Goal: Task Accomplishment & Management: Use online tool/utility

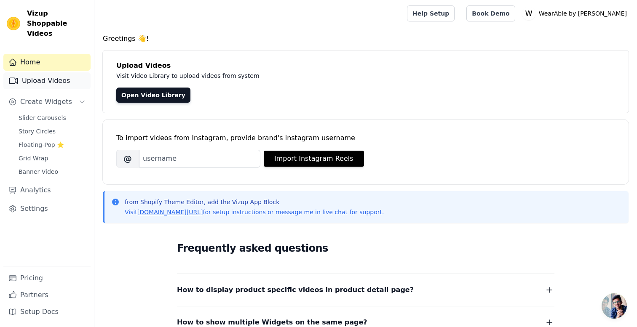
click at [45, 74] on link "Upload Videos" at bounding box center [46, 80] width 87 height 17
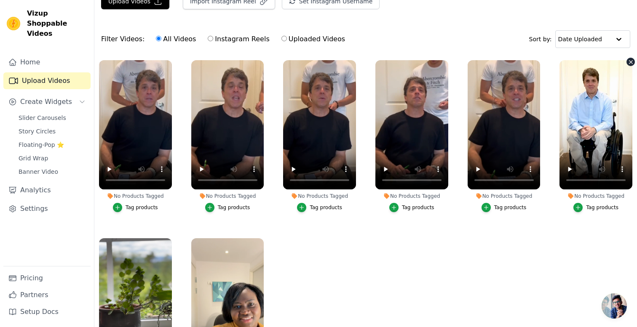
scroll to position [17, 0]
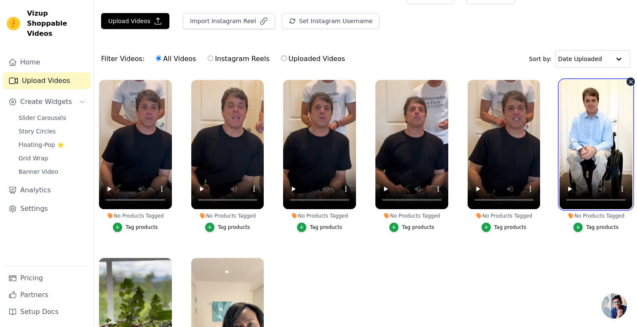
click at [595, 117] on video at bounding box center [595, 144] width 73 height 129
click at [594, 146] on video at bounding box center [595, 144] width 73 height 129
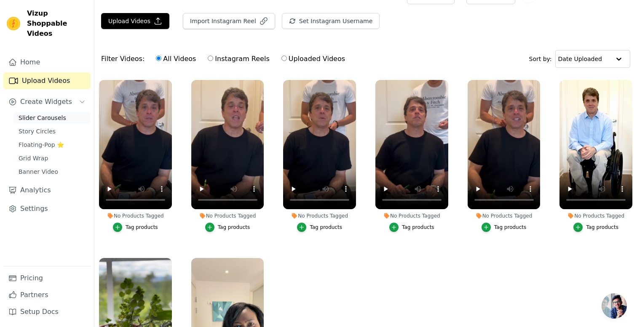
click at [28, 114] on span "Slider Carousels" at bounding box center [43, 118] width 48 height 8
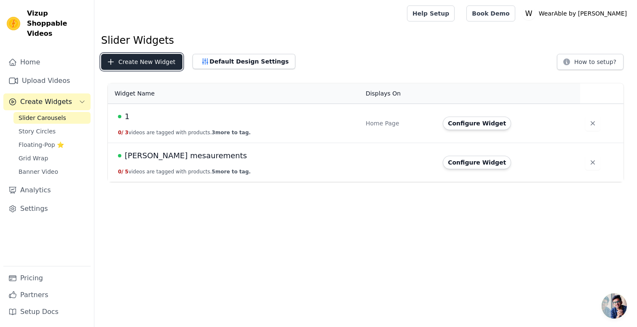
click at [160, 64] on button "Create New Widget" at bounding box center [141, 62] width 81 height 16
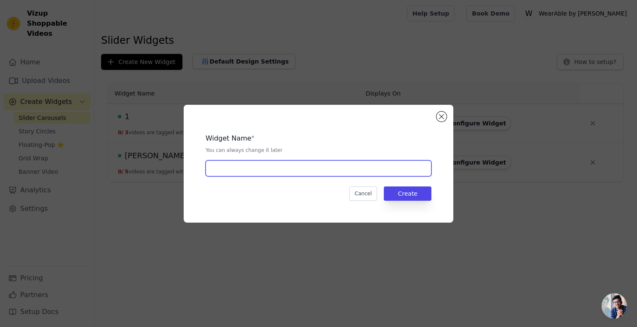
click at [238, 163] on input "text" at bounding box center [318, 168] width 226 height 16
type input "Scott"
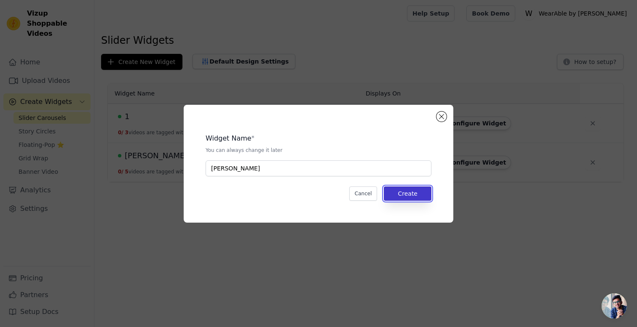
click at [398, 192] on button "Create" at bounding box center [408, 194] width 48 height 14
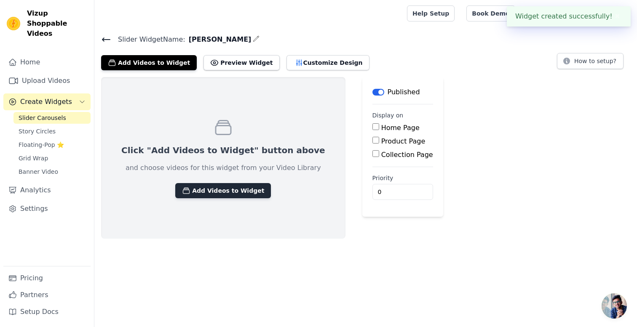
click at [212, 185] on button "Add Videos to Widget" at bounding box center [223, 190] width 96 height 15
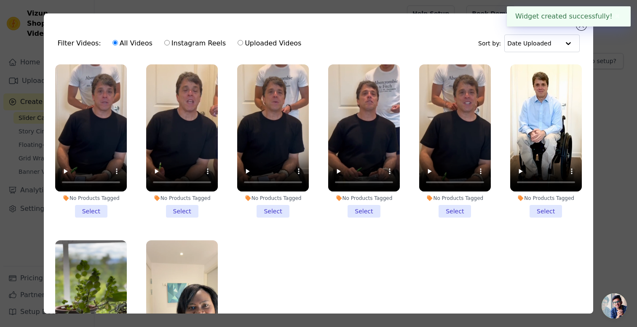
click at [552, 208] on li "No Products Tagged Select" at bounding box center [546, 140] width 72 height 153
click at [0, 0] on input "No Products Tagged Select" at bounding box center [0, 0] width 0 height 0
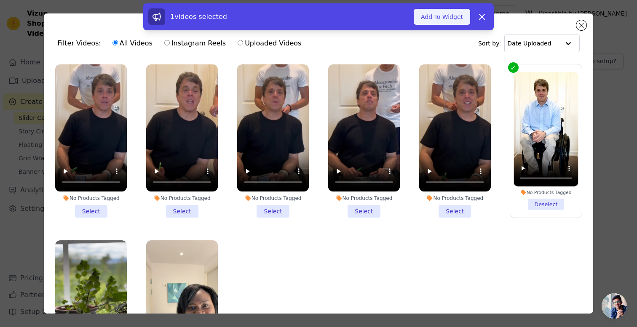
click at [436, 12] on button "Add To Widget" at bounding box center [441, 17] width 56 height 16
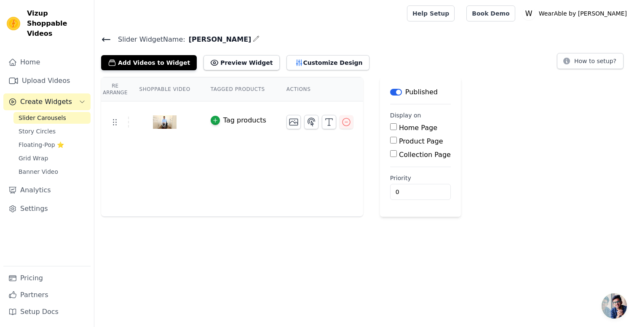
click at [104, 39] on icon at bounding box center [106, 39] width 8 height 3
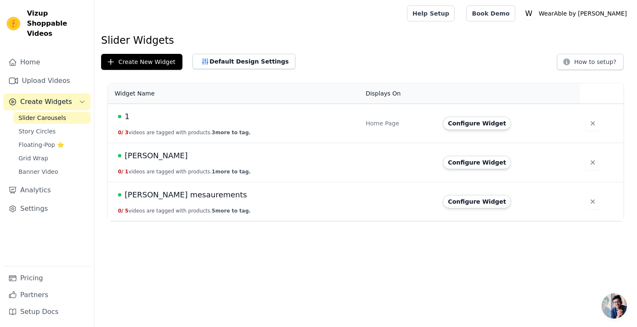
click at [138, 156] on span "Scott" at bounding box center [156, 156] width 63 height 12
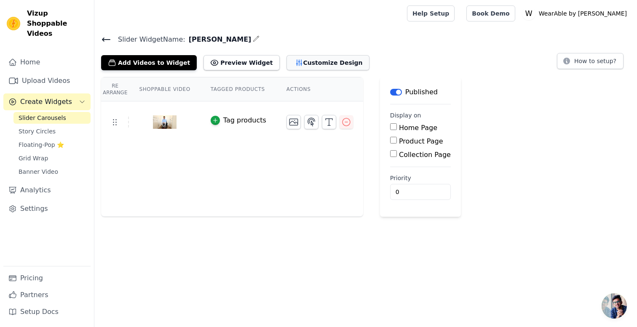
click at [296, 61] on button "Customize Design" at bounding box center [327, 62] width 83 height 15
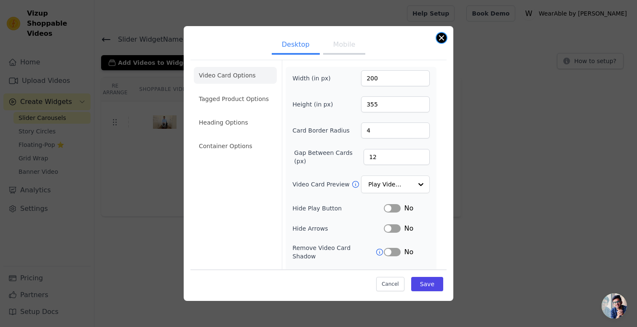
click at [438, 37] on button "Close modal" at bounding box center [441, 38] width 10 height 10
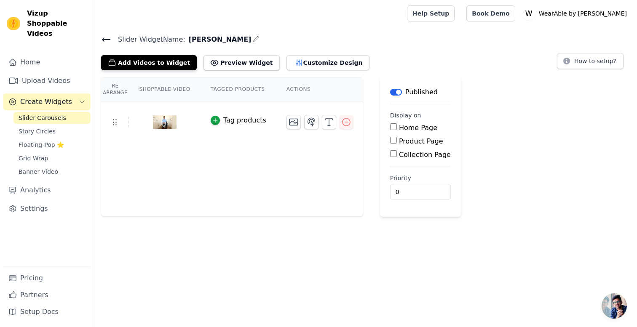
click at [106, 41] on icon at bounding box center [106, 40] width 10 height 10
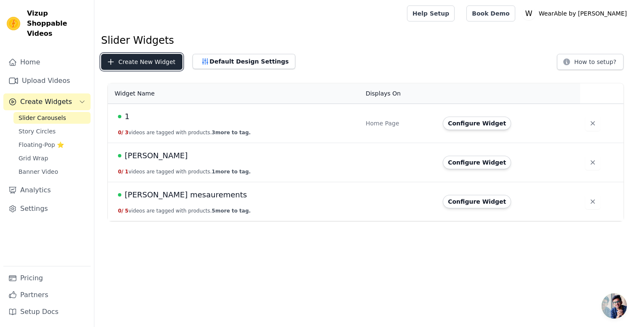
click at [140, 67] on button "Create New Widget" at bounding box center [141, 62] width 81 height 16
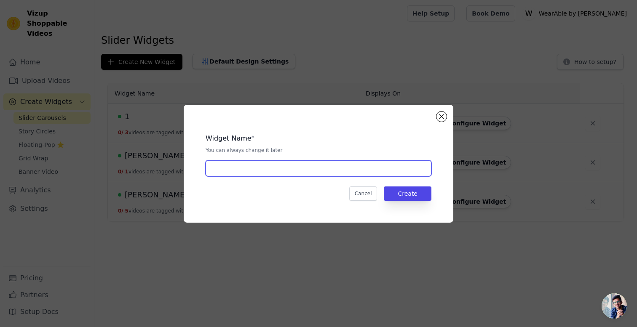
click at [245, 168] on input "text" at bounding box center [318, 168] width 226 height 16
type input "Abi"
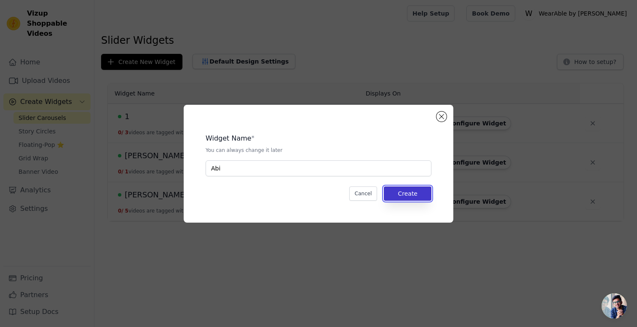
click at [397, 197] on button "Create" at bounding box center [408, 194] width 48 height 14
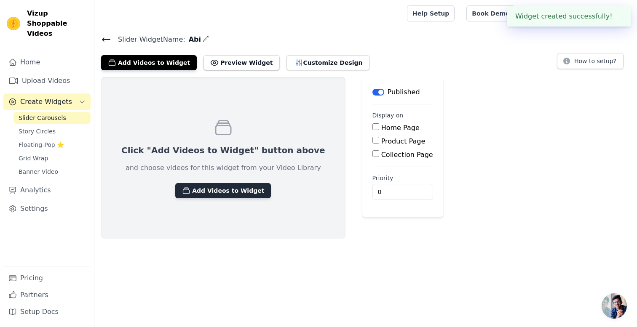
click at [219, 187] on button "Add Videos to Widget" at bounding box center [223, 190] width 96 height 15
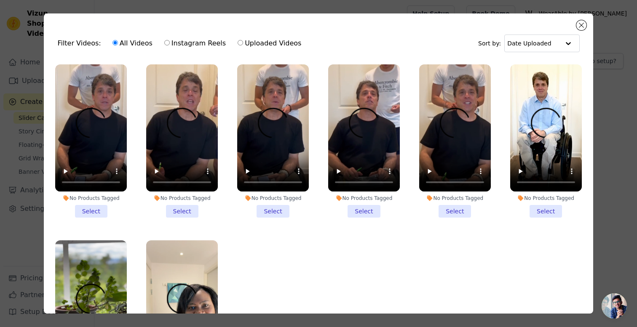
scroll to position [52, 0]
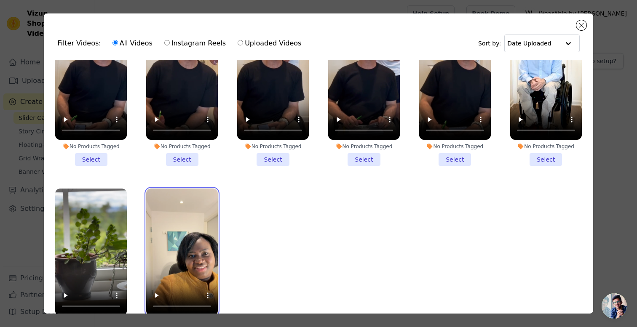
click at [183, 236] on video at bounding box center [182, 252] width 72 height 127
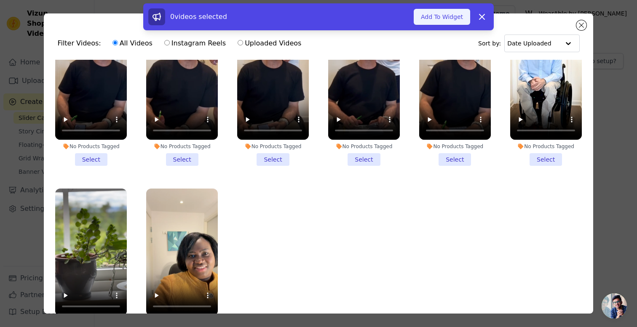
click at [439, 14] on button "Add To Widget" at bounding box center [441, 17] width 56 height 16
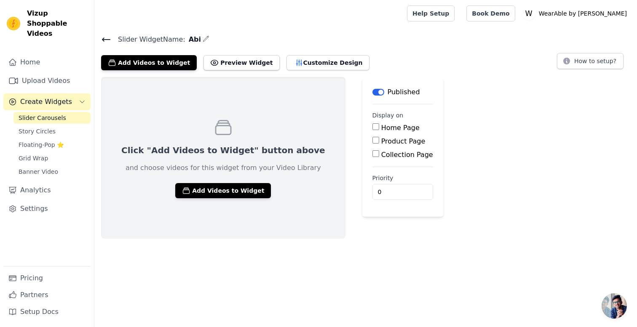
click at [104, 38] on icon at bounding box center [106, 40] width 10 height 10
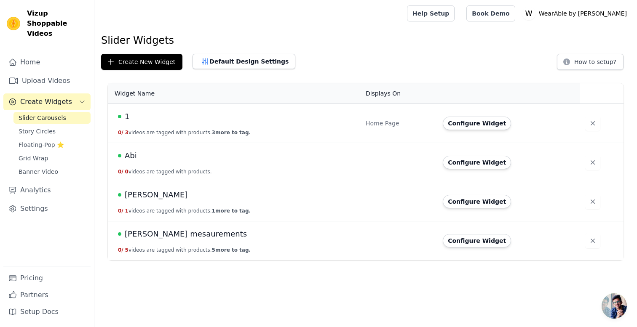
click at [125, 155] on span "Abi" at bounding box center [131, 156] width 12 height 12
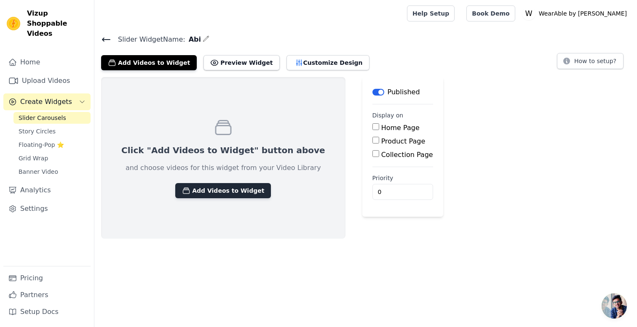
click at [183, 187] on button "Add Videos to Widget" at bounding box center [223, 190] width 96 height 15
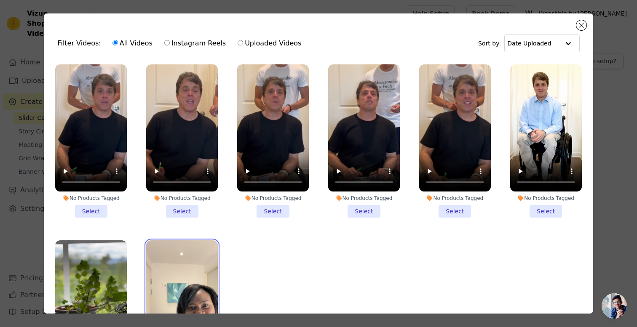
click at [190, 276] on video at bounding box center [182, 303] width 72 height 127
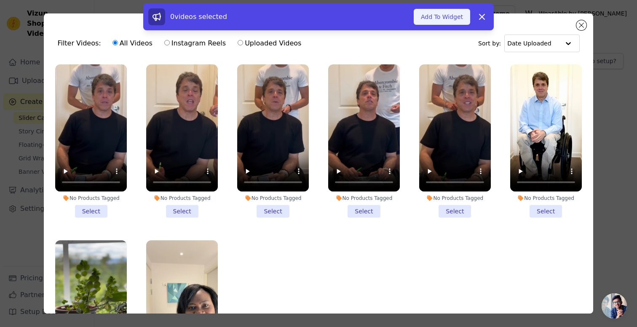
click at [448, 15] on button "Add To Widget" at bounding box center [441, 17] width 56 height 16
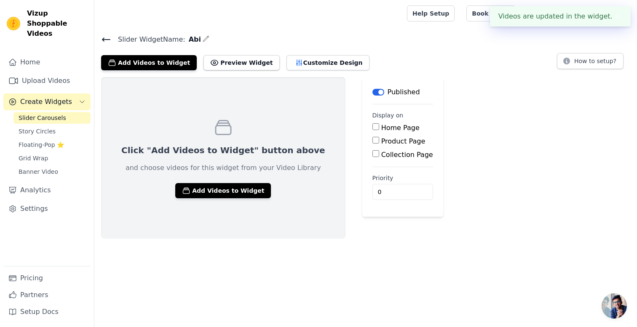
click at [618, 17] on button "✖" at bounding box center [617, 16] width 10 height 10
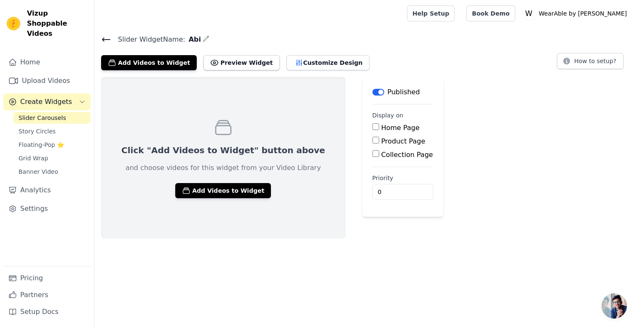
click at [100, 40] on div "Slider Widget Name: Abi Add Videos to Widget Preview Widget Customize Design Ho…" at bounding box center [365, 52] width 542 height 37
click at [107, 38] on icon at bounding box center [106, 40] width 10 height 10
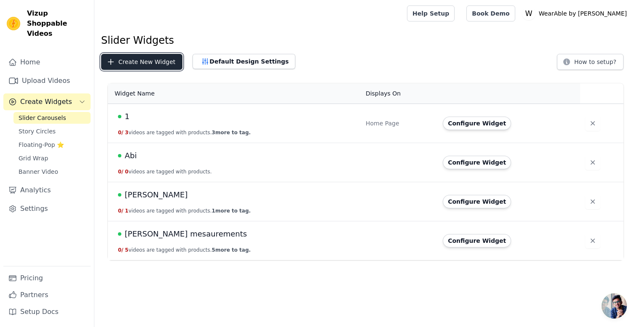
click at [139, 64] on button "Create New Widget" at bounding box center [141, 62] width 81 height 16
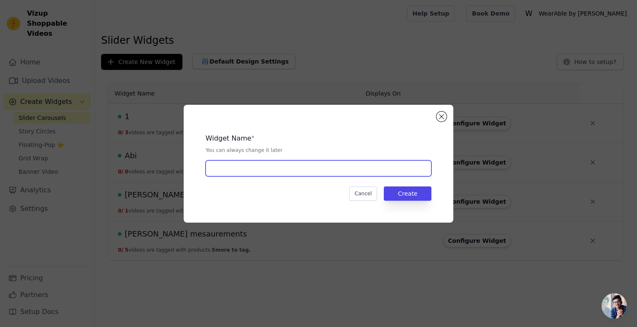
click at [242, 168] on input "text" at bounding box center [318, 168] width 226 height 16
type input "Stig"
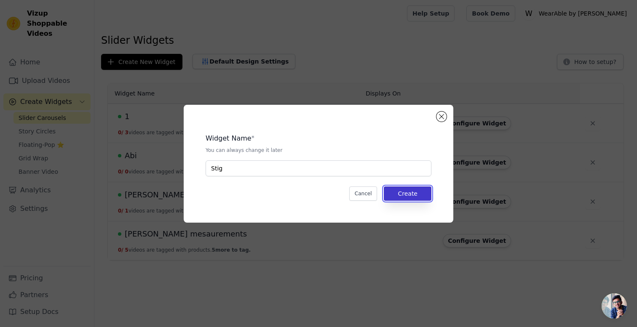
click at [413, 189] on button "Create" at bounding box center [408, 194] width 48 height 14
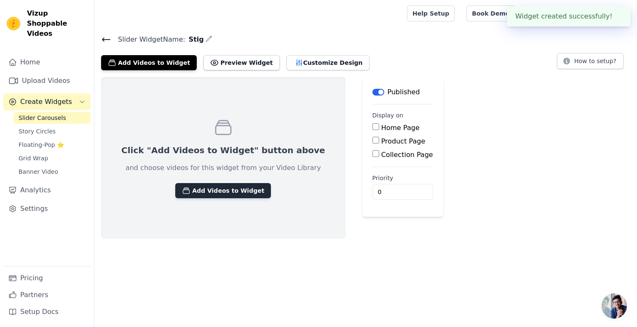
click at [203, 190] on button "Add Videos to Widget" at bounding box center [223, 190] width 96 height 15
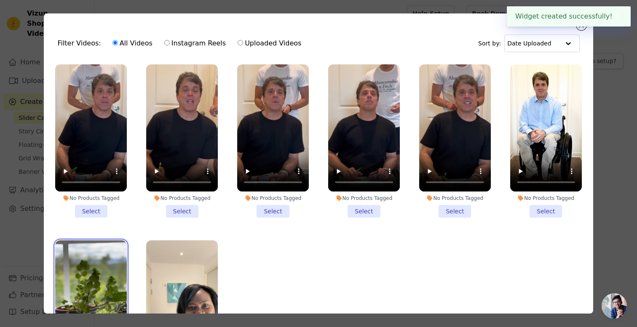
click at [91, 279] on video at bounding box center [91, 303] width 72 height 127
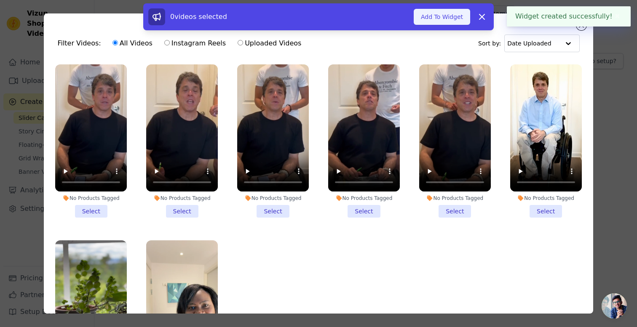
click at [433, 20] on button "Add To Widget" at bounding box center [441, 17] width 56 height 16
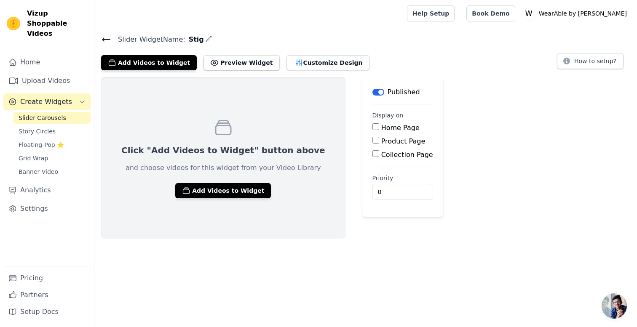
click at [107, 42] on icon at bounding box center [106, 40] width 10 height 10
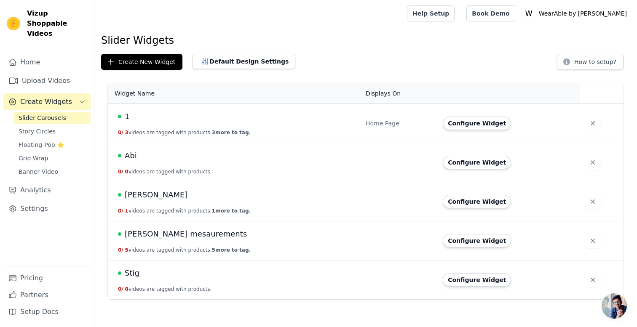
click at [231, 135] on span "3 more to tag." at bounding box center [231, 133] width 39 height 6
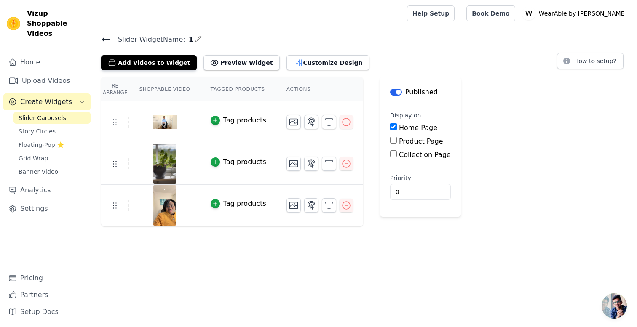
click at [105, 37] on icon at bounding box center [106, 40] width 10 height 10
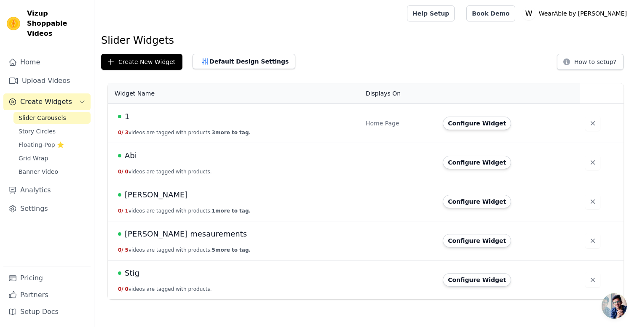
click at [147, 170] on button "0 / 0 videos are tagged with products." at bounding box center [165, 171] width 94 height 7
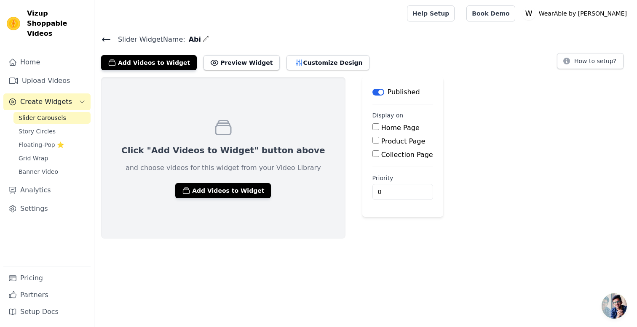
click at [99, 37] on div "Slider Widget Name: Abi Add Videos to Widget Preview Widget Customize Design Ho…" at bounding box center [365, 52] width 542 height 37
click at [107, 40] on icon at bounding box center [106, 40] width 10 height 10
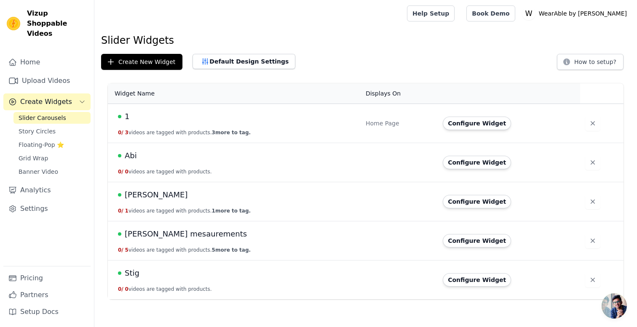
click at [189, 237] on span "Scott mesaurements" at bounding box center [186, 234] width 122 height 12
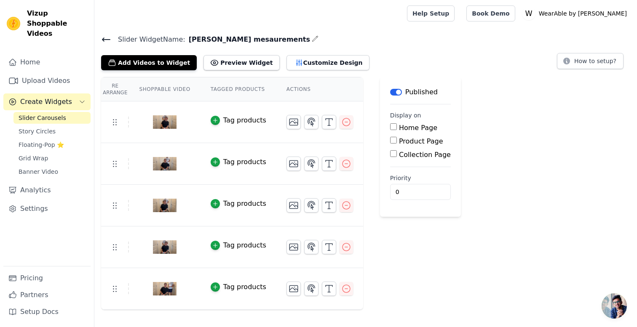
click at [108, 44] on icon at bounding box center [106, 40] width 10 height 10
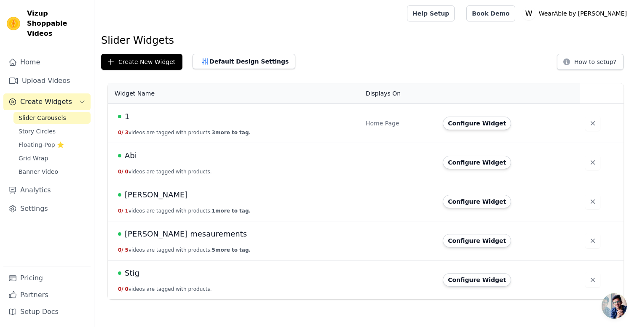
click at [185, 204] on td "Scott 0 / 1 videos are tagged with products. 1 more to tag." at bounding box center [234, 201] width 253 height 39
click at [157, 194] on div "Scott" at bounding box center [236, 195] width 237 height 12
click at [136, 191] on span "Scott" at bounding box center [156, 195] width 63 height 12
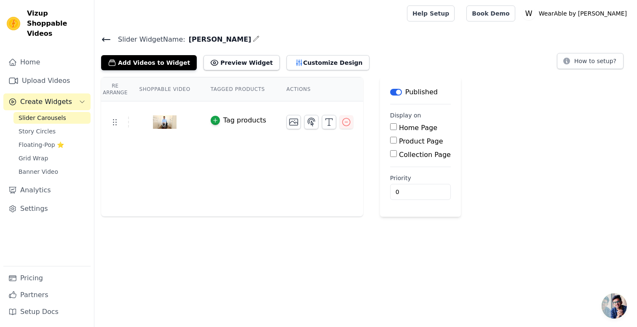
click at [102, 38] on icon at bounding box center [106, 39] width 8 height 3
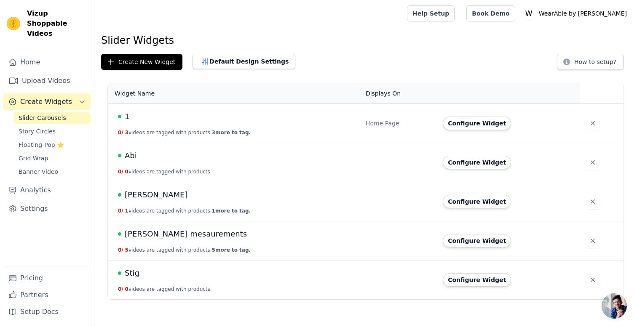
click at [132, 155] on span "Abi" at bounding box center [131, 156] width 12 height 12
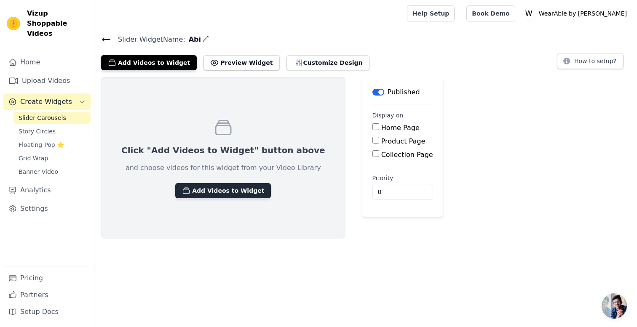
click at [216, 192] on button "Add Videos to Widget" at bounding box center [223, 190] width 96 height 15
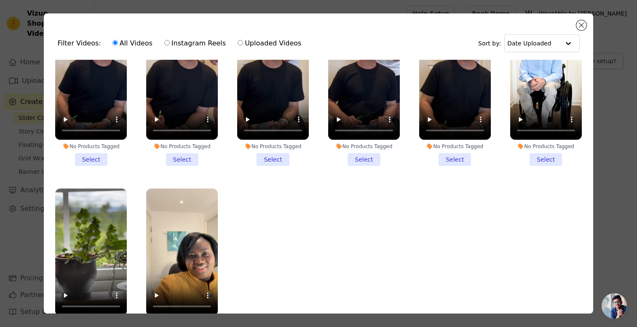
scroll to position [73, 0]
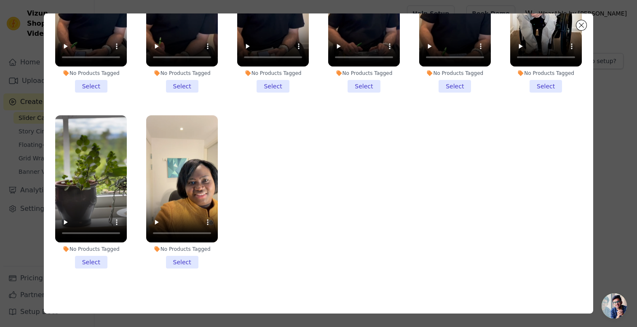
click at [175, 257] on li "No Products Tagged Select" at bounding box center [182, 191] width 72 height 153
click at [0, 0] on input "No Products Tagged Select" at bounding box center [0, 0] width 0 height 0
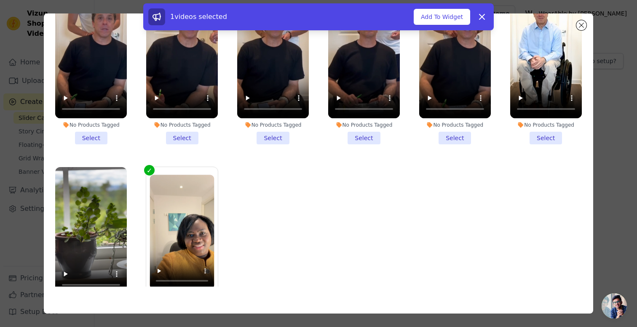
scroll to position [0, 0]
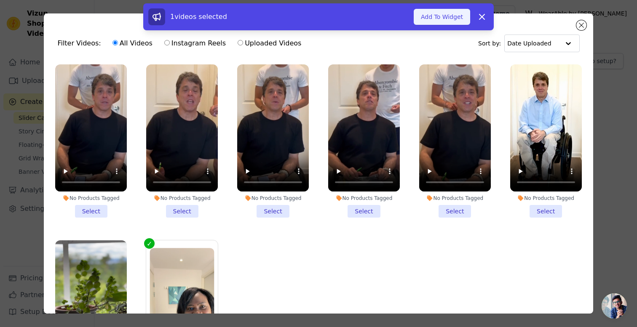
click at [441, 16] on button "Add To Widget" at bounding box center [441, 17] width 56 height 16
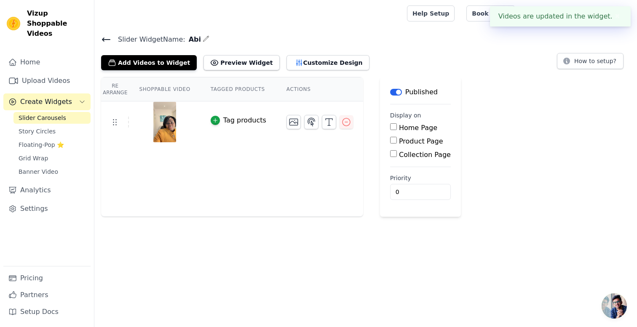
click at [109, 40] on icon at bounding box center [106, 40] width 10 height 10
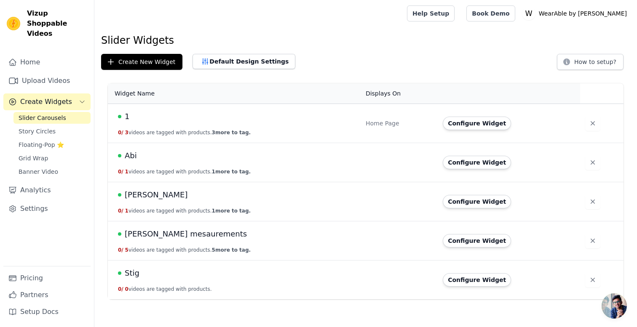
click at [132, 272] on span "Stig" at bounding box center [132, 273] width 15 height 12
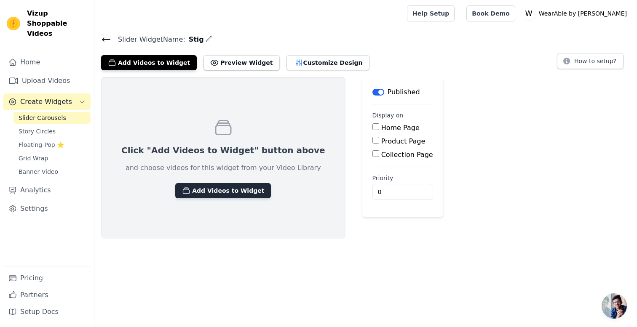
click at [186, 187] on button "Add Videos to Widget" at bounding box center [223, 190] width 96 height 15
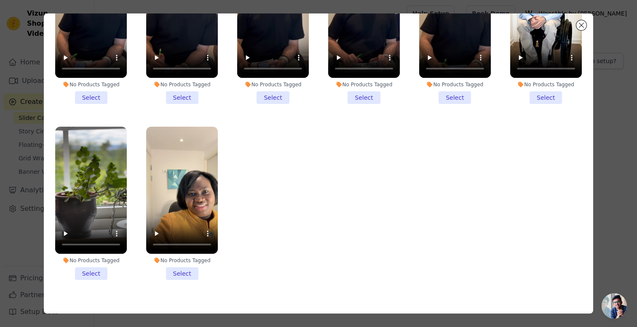
scroll to position [67, 0]
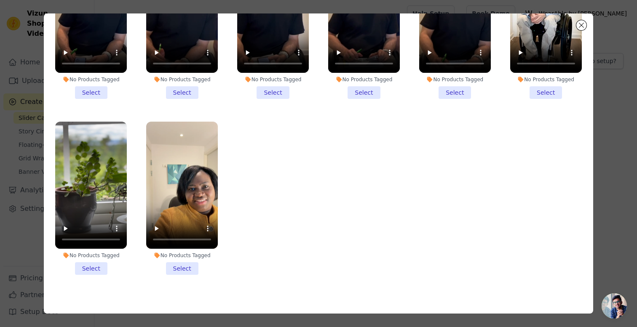
click at [93, 270] on li "No Products Tagged Select" at bounding box center [91, 198] width 72 height 153
click at [0, 0] on input "No Products Tagged Select" at bounding box center [0, 0] width 0 height 0
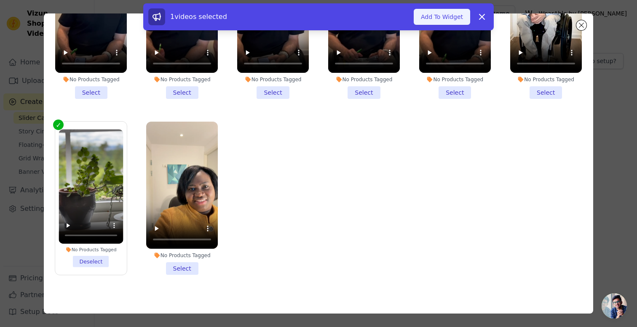
click at [433, 13] on button "Add To Widget" at bounding box center [441, 17] width 56 height 16
